Goal: Information Seeking & Learning: Learn about a topic

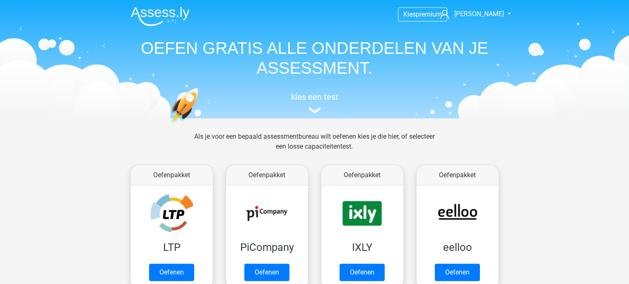
scroll to position [349, 0]
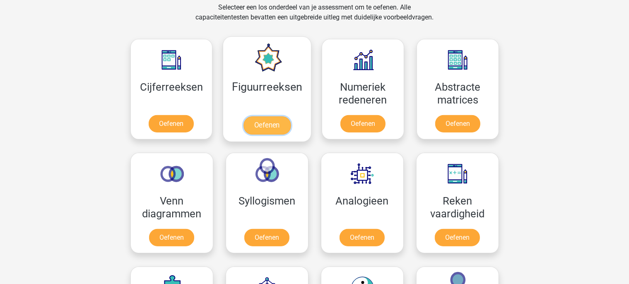
click at [256, 123] on link "Oefenen" at bounding box center [266, 125] width 47 height 18
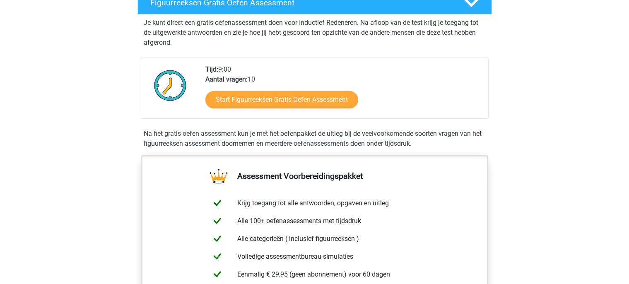
scroll to position [87, 0]
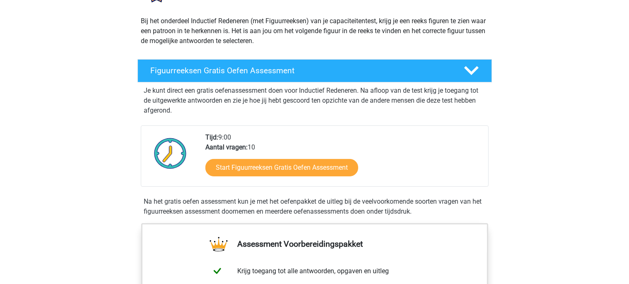
click at [299, 158] on div "Start Figuurreeksen Gratis Oefen Assessment" at bounding box center [343, 169] width 276 height 34
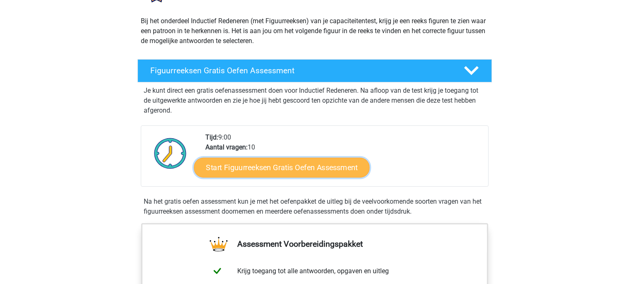
click at [305, 169] on link "Start Figuurreeksen Gratis Oefen Assessment" at bounding box center [281, 167] width 175 height 20
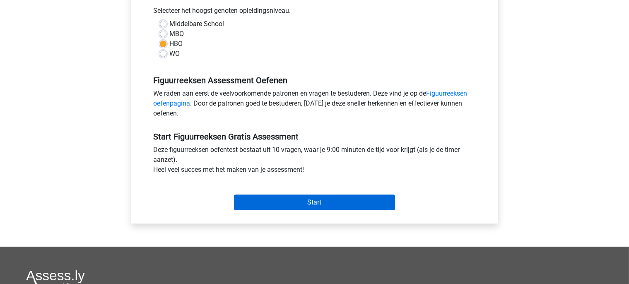
scroll to position [218, 0]
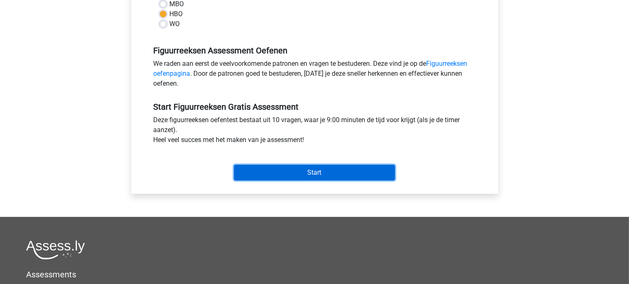
click at [299, 177] on input "Start" at bounding box center [314, 173] width 161 height 16
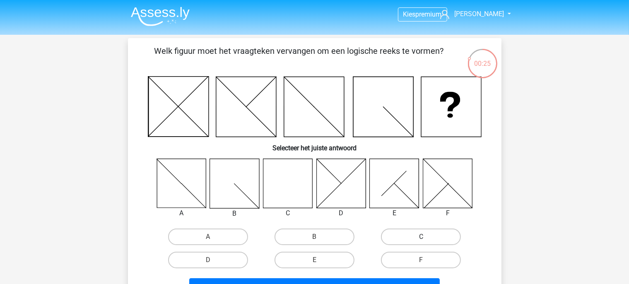
click at [435, 236] on label "C" at bounding box center [421, 236] width 80 height 17
click at [426, 237] on input "C" at bounding box center [423, 239] width 5 height 5
radio input "true"
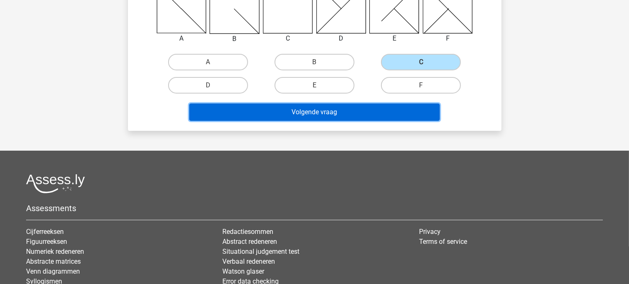
click at [340, 103] on button "Volgende vraag" at bounding box center [314, 111] width 250 height 17
